Goal: Find specific page/section: Find specific page/section

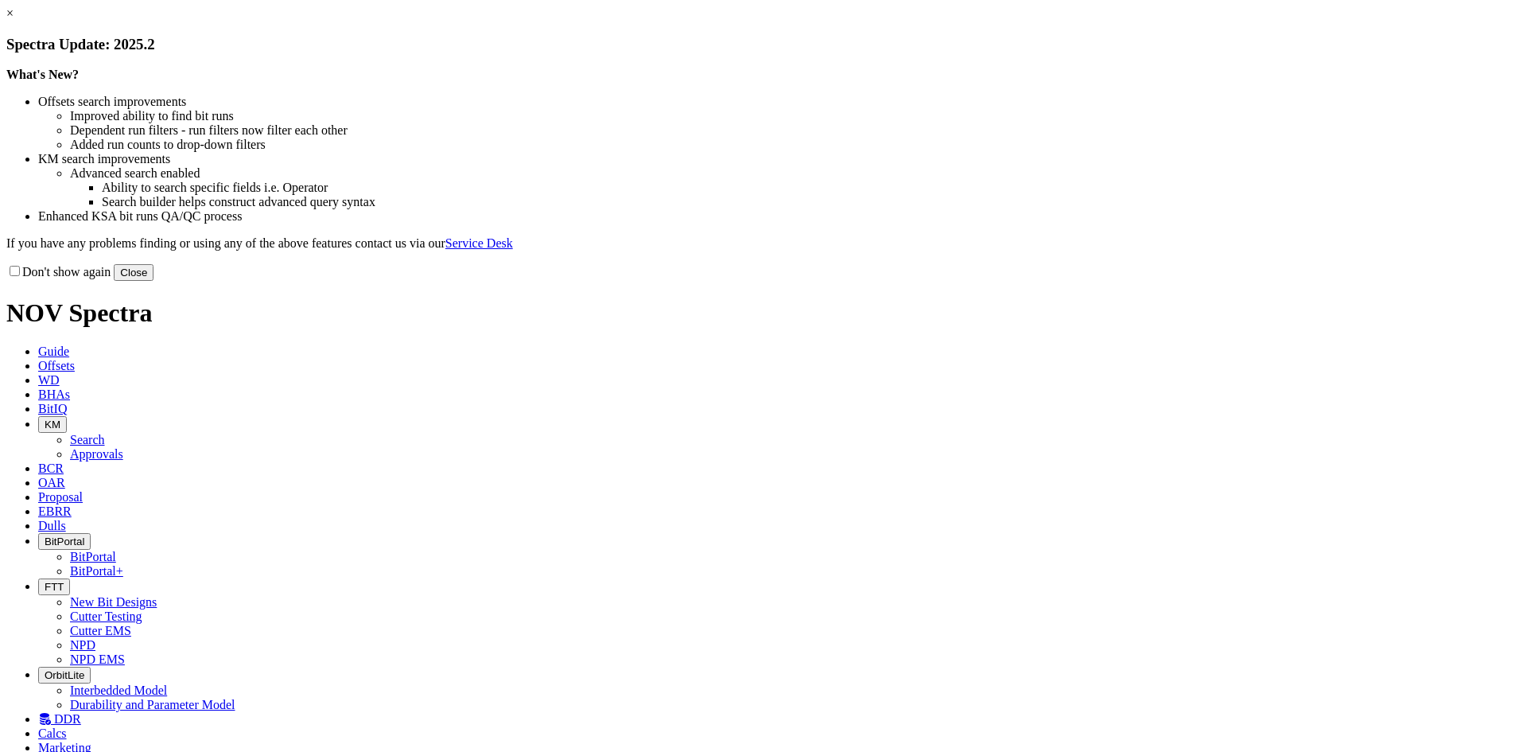
click at [154, 281] on button "Close" at bounding box center [134, 272] width 40 height 17
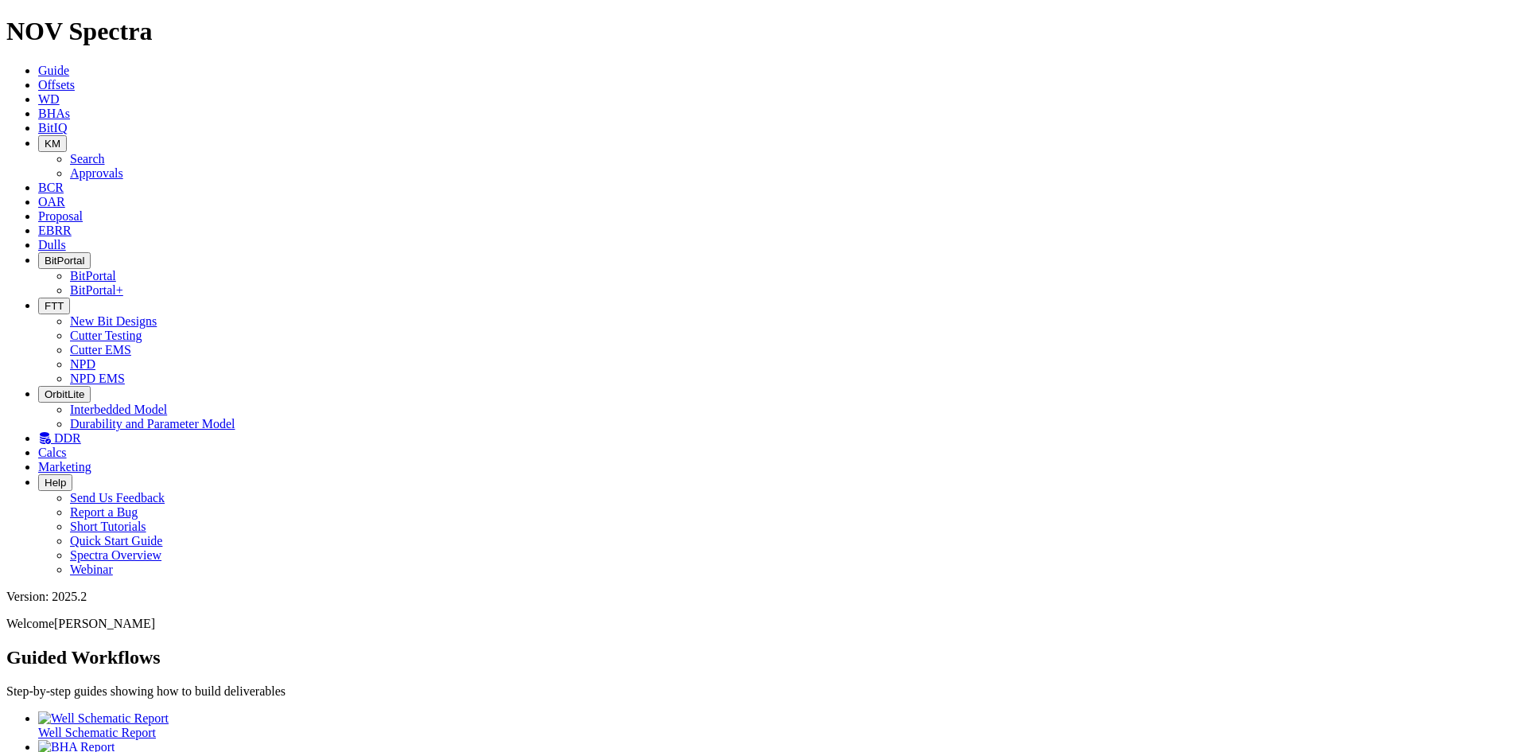
click at [66, 238] on span "Dulls" at bounding box center [52, 245] width 28 height 14
click at [72, 223] on span "EBRR" at bounding box center [54, 230] width 33 height 14
click at [83, 209] on span "Proposal" at bounding box center [60, 216] width 45 height 14
click at [65, 195] on span "OAR" at bounding box center [51, 202] width 27 height 14
click at [45, 138] on icon "button" at bounding box center [45, 144] width 0 height 12
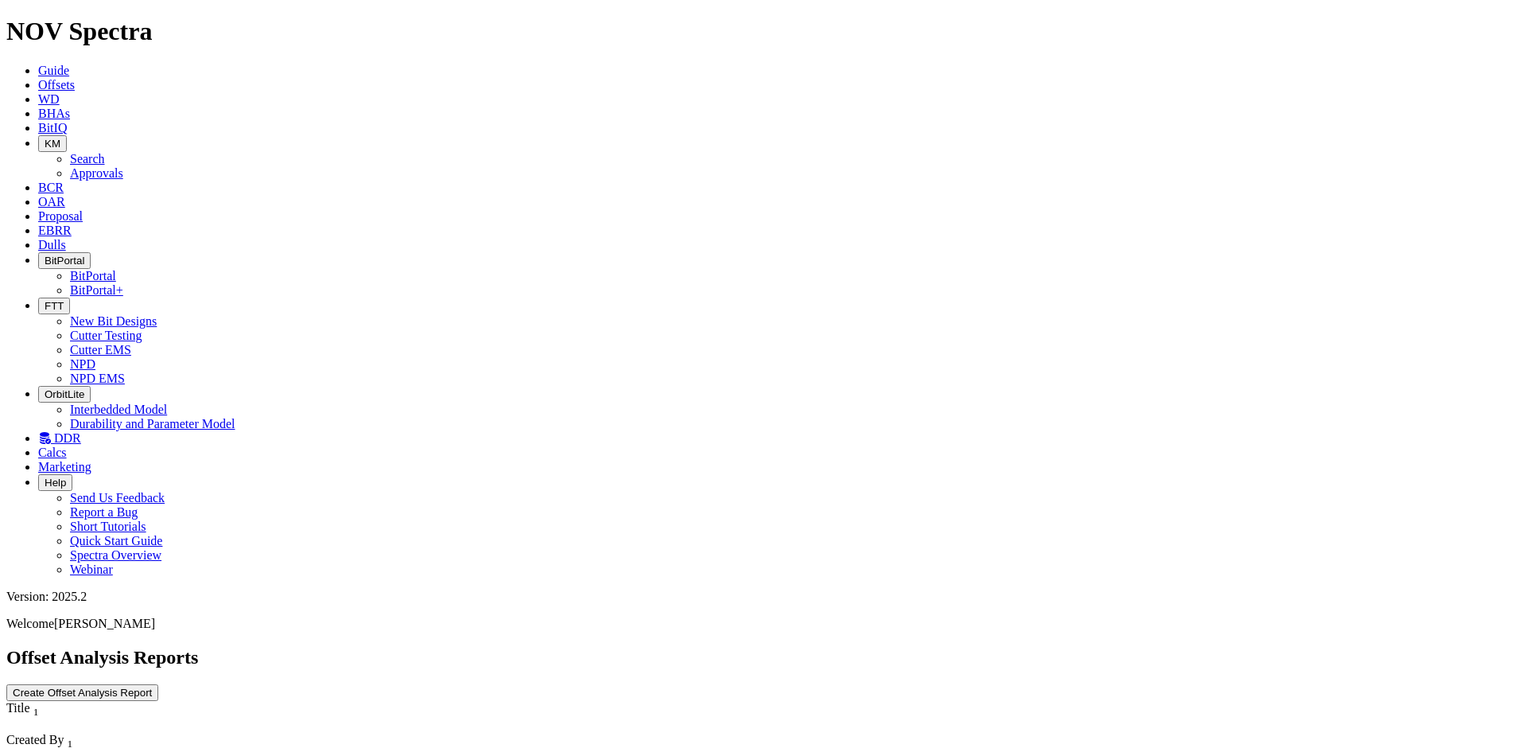
click at [123, 166] on link "Approvals" at bounding box center [96, 173] width 53 height 14
click at [60, 138] on span "KM" at bounding box center [53, 144] width 16 height 12
click at [105, 152] on link "Search" at bounding box center [87, 159] width 35 height 14
click at [157, 751] on icon "button" at bounding box center [157, 759] width 0 height 0
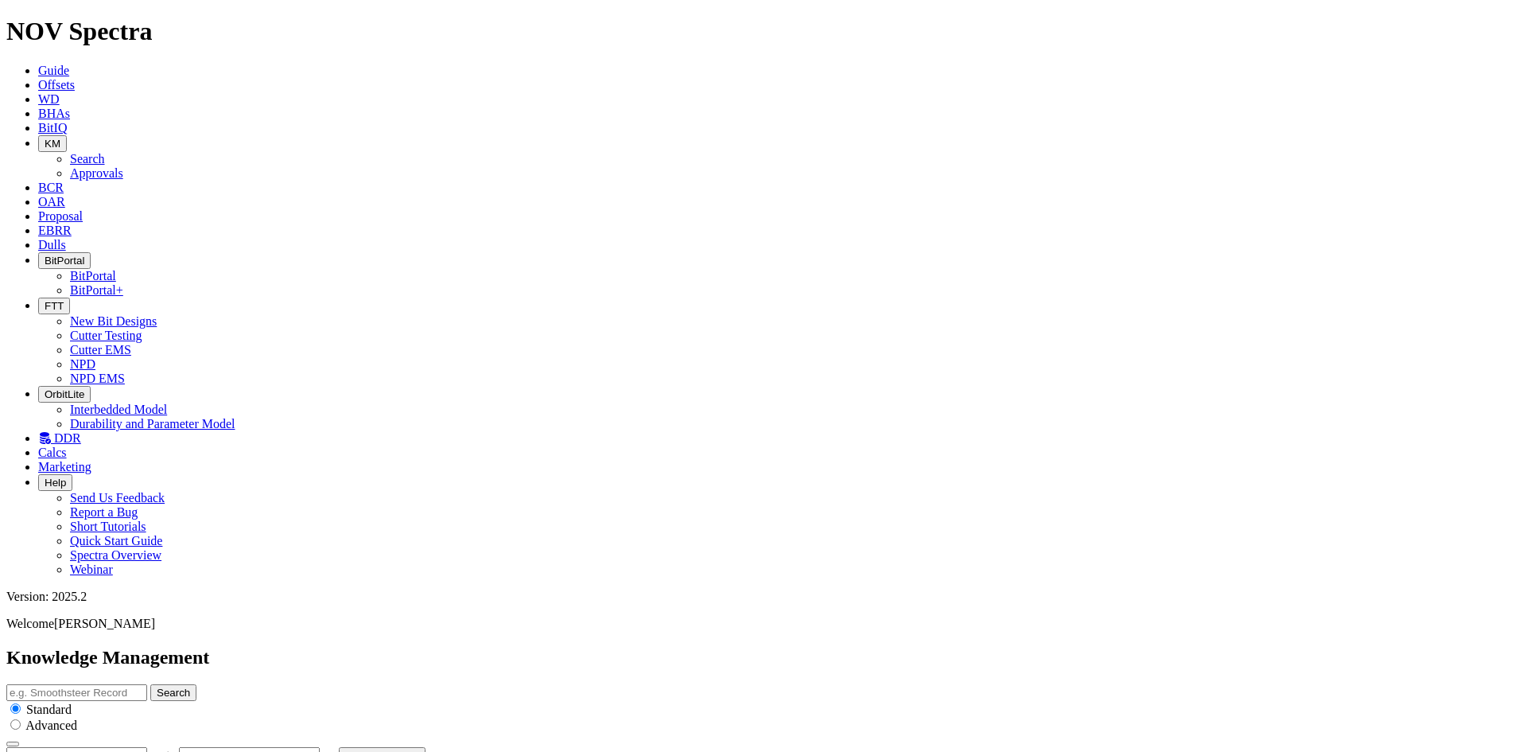
type input "[DATE]"
click at [67, 121] on span "BitIQ" at bounding box center [52, 128] width 29 height 14
